Goal: Check status: Check status

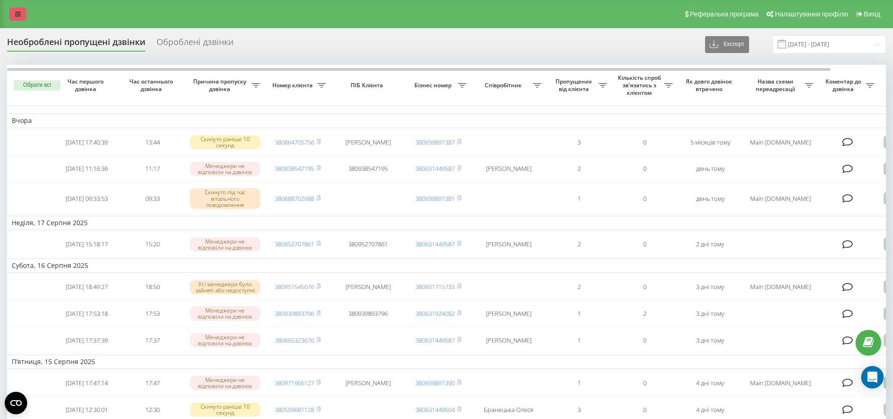
click at [17, 20] on link at bounding box center [17, 14] width 17 height 13
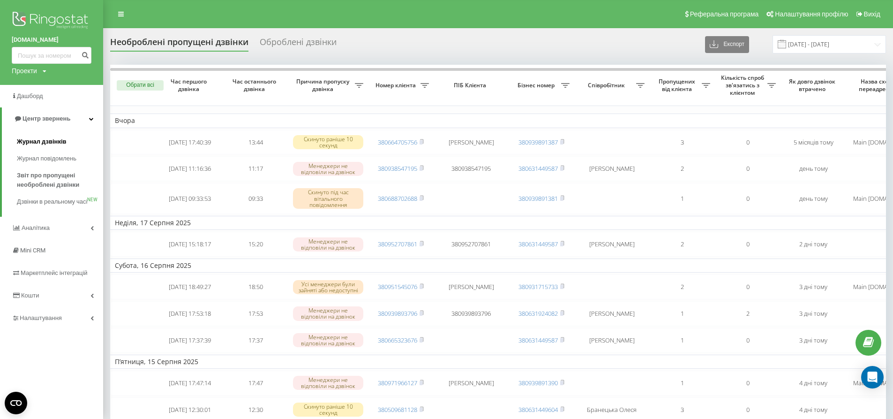
click at [55, 143] on span "Журнал дзвінків" at bounding box center [42, 141] width 50 height 9
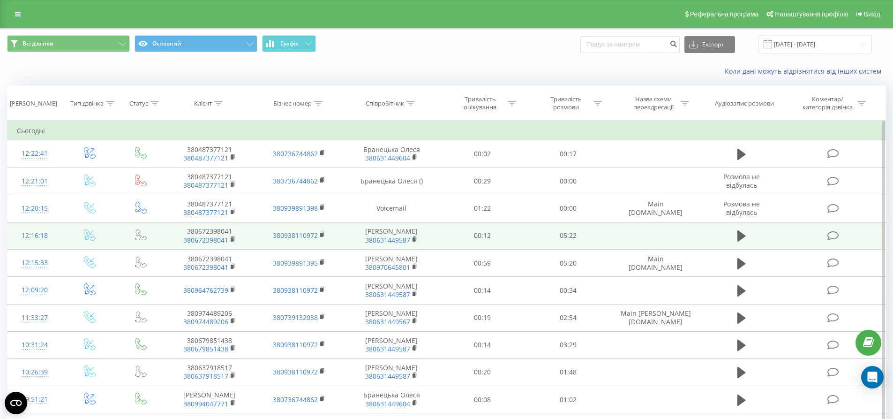
scroll to position [47, 0]
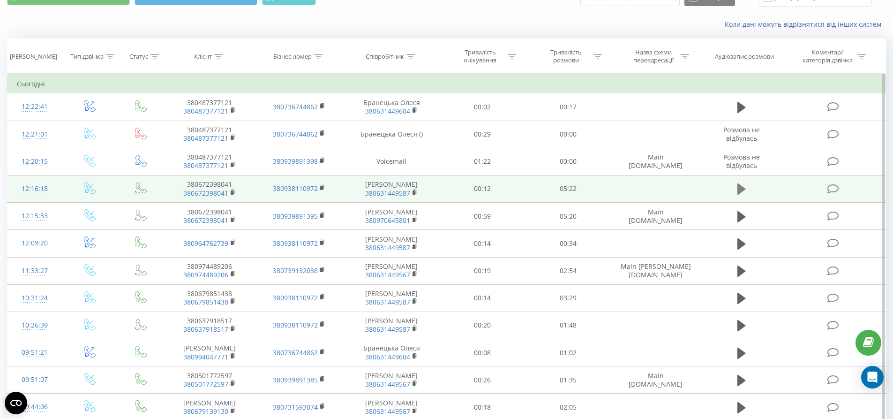
click at [742, 192] on icon at bounding box center [742, 188] width 8 height 13
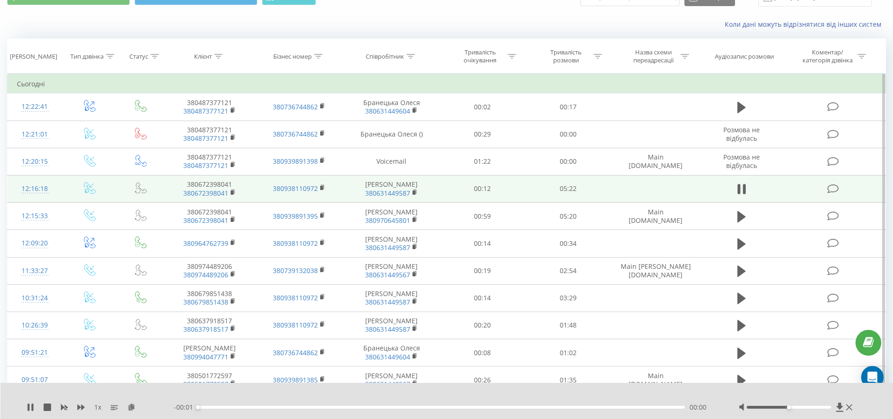
click at [220, 405] on div "- 00:01 00:00 00:00" at bounding box center [445, 406] width 542 height 9
click at [222, 405] on div "- 05:20 00:00 00:00" at bounding box center [445, 406] width 542 height 9
click at [220, 408] on div "00:00" at bounding box center [442, 407] width 488 height 3
click at [29, 405] on icon at bounding box center [29, 407] width 2 height 8
click at [234, 191] on rect at bounding box center [232, 192] width 3 height 4
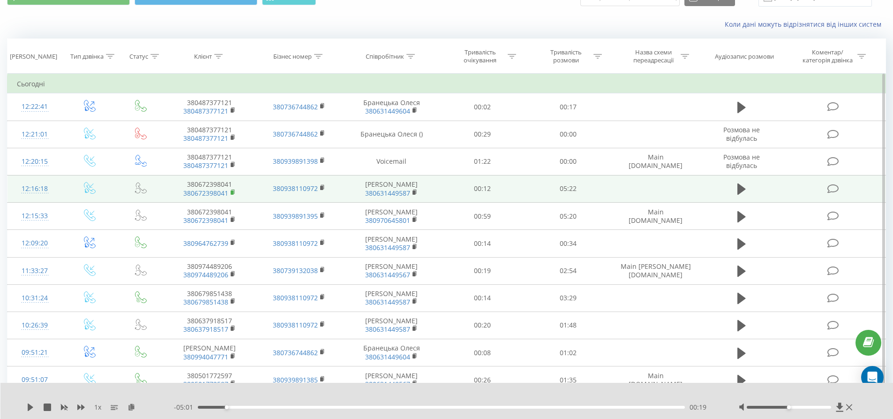
click at [231, 192] on rect at bounding box center [232, 192] width 3 height 4
